Goal: Transaction & Acquisition: Book appointment/travel/reservation

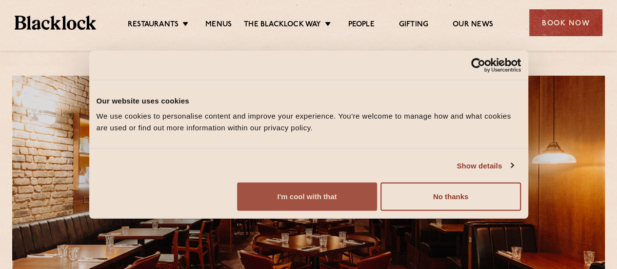
click at [377, 205] on button "I'm cool with that" at bounding box center [307, 196] width 140 height 28
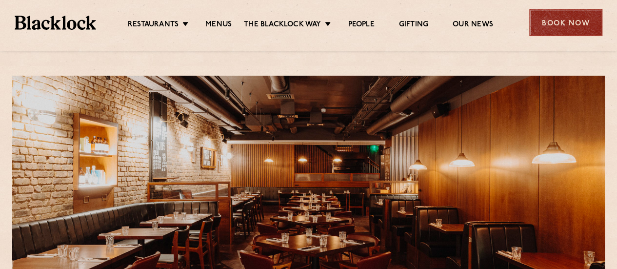
click at [569, 22] on div "Book Now" at bounding box center [565, 22] width 73 height 27
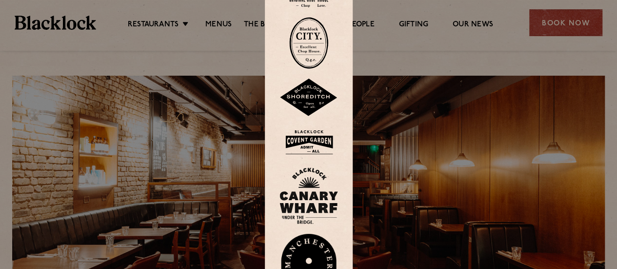
click at [312, 138] on img at bounding box center [308, 142] width 59 height 32
